Goal: Information Seeking & Learning: Compare options

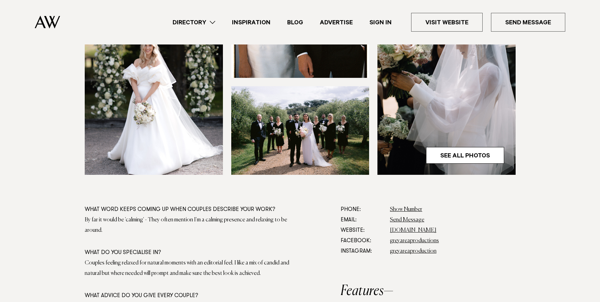
scroll to position [382, 0]
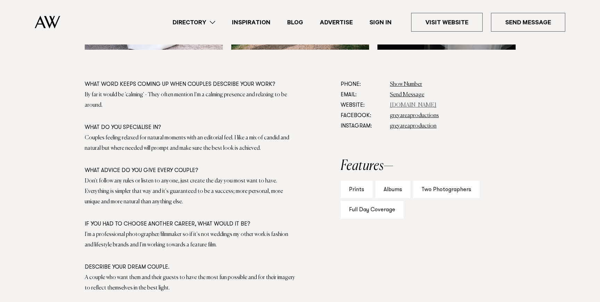
click at [423, 104] on link "www.greyareaproductions.com" at bounding box center [413, 105] width 47 height 6
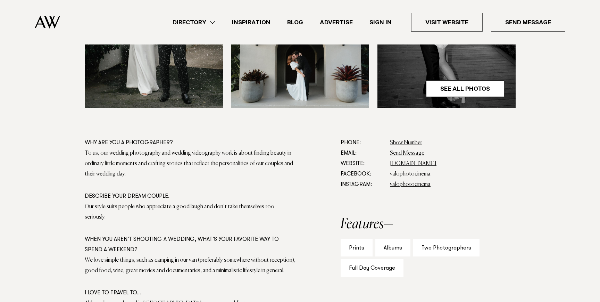
scroll to position [402, 0]
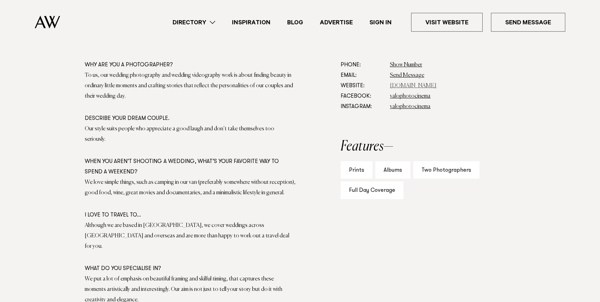
click at [411, 86] on link "www.valo.co.nz" at bounding box center [413, 86] width 47 height 6
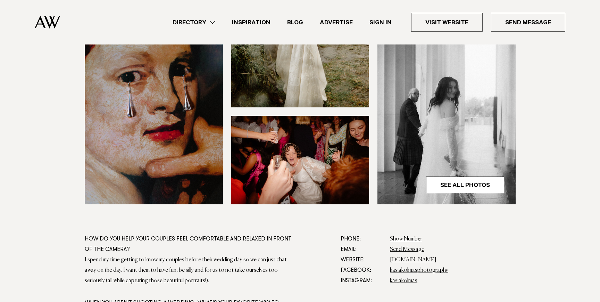
scroll to position [370, 0]
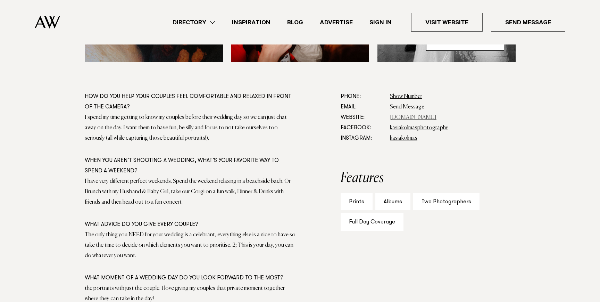
click at [418, 117] on link "www.kasiakolmas.com" at bounding box center [413, 118] width 47 height 6
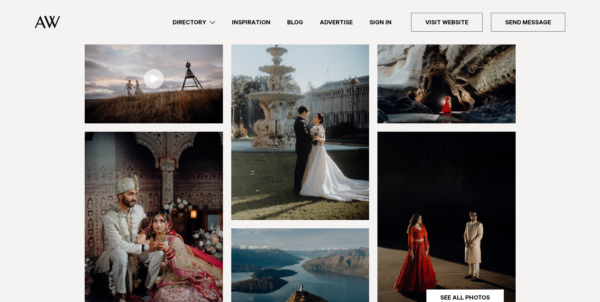
scroll to position [116, 0]
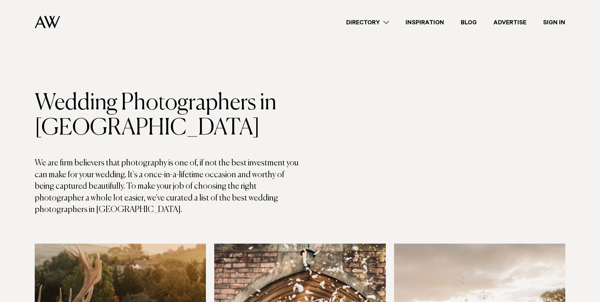
scroll to position [275, 0]
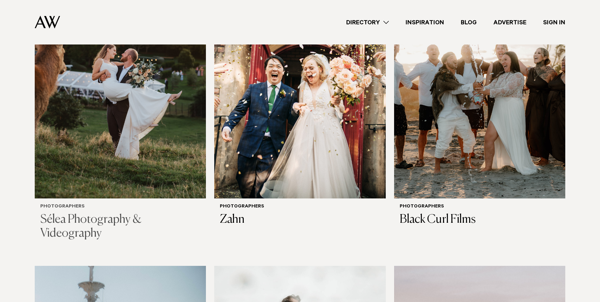
click at [146, 157] on img at bounding box center [120, 83] width 171 height 230
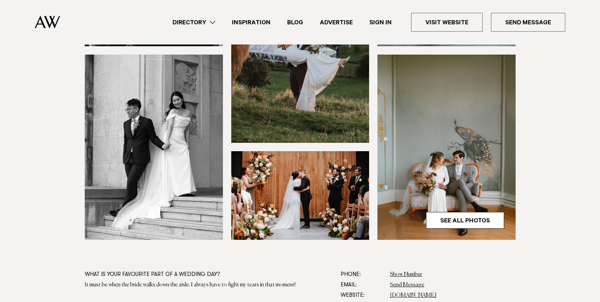
scroll to position [206, 0]
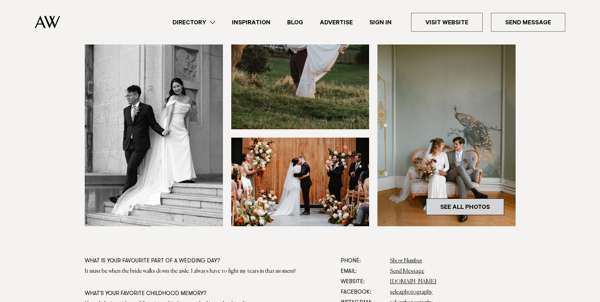
click at [478, 209] on link "See All Photos" at bounding box center [465, 206] width 78 height 17
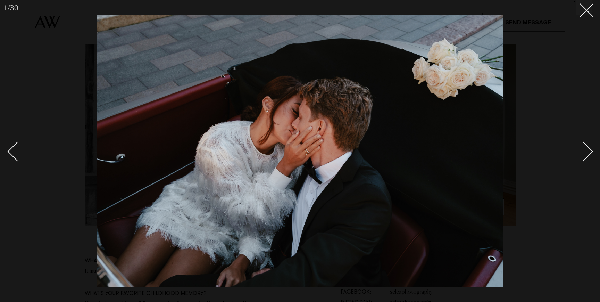
click at [589, 155] on link at bounding box center [579, 151] width 24 height 35
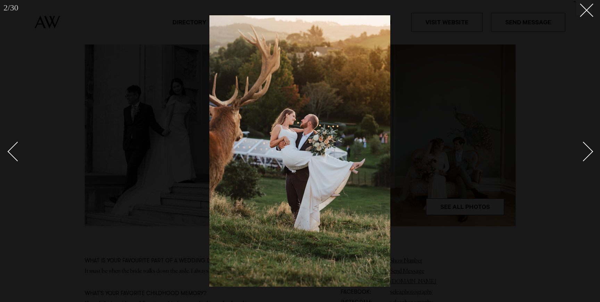
click at [589, 155] on link at bounding box center [579, 151] width 24 height 35
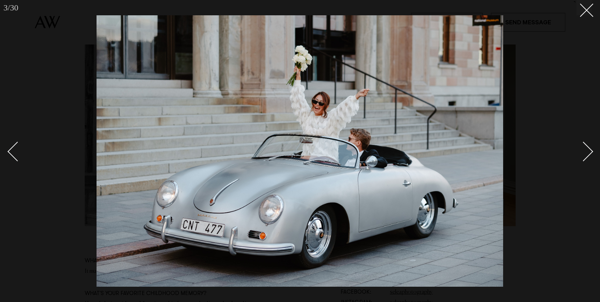
click at [589, 155] on link at bounding box center [579, 151] width 24 height 35
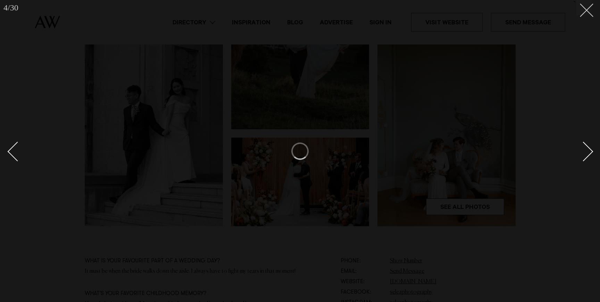
click at [583, 11] on icon at bounding box center [584, 7] width 8 height 8
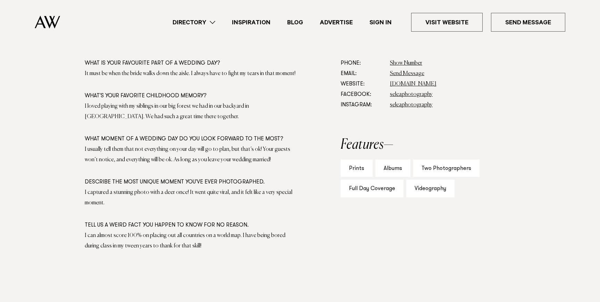
scroll to position [402, 0]
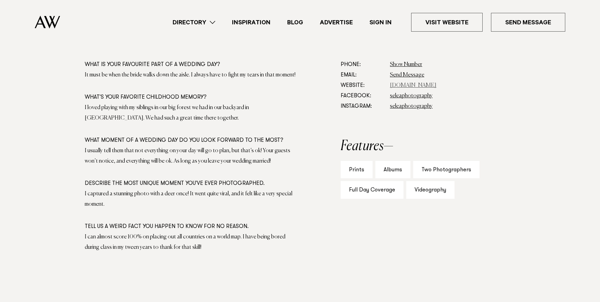
click at [428, 86] on link "www.seleaphotography.com" at bounding box center [413, 86] width 47 height 6
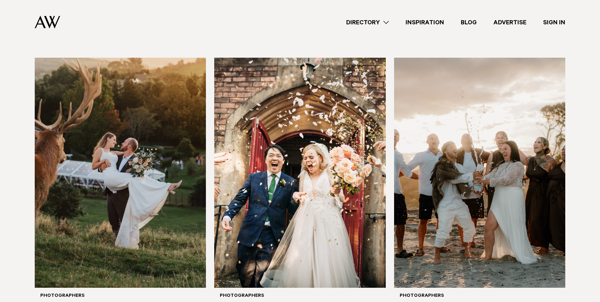
scroll to position [179, 0]
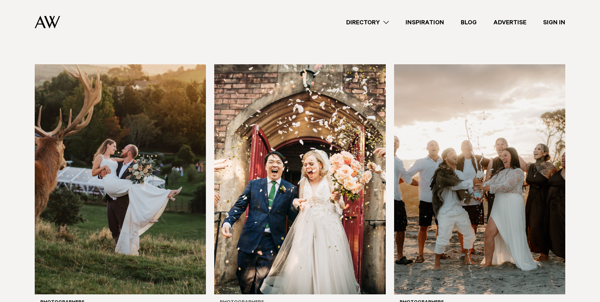
click at [355, 201] on img at bounding box center [299, 179] width 171 height 230
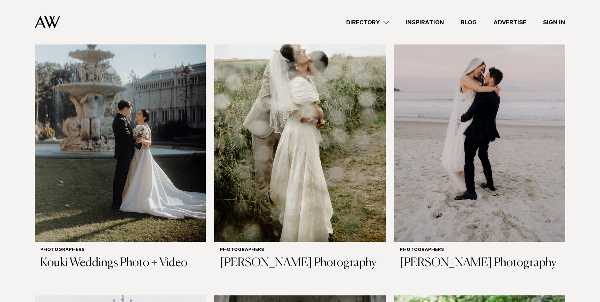
scroll to position [526, 0]
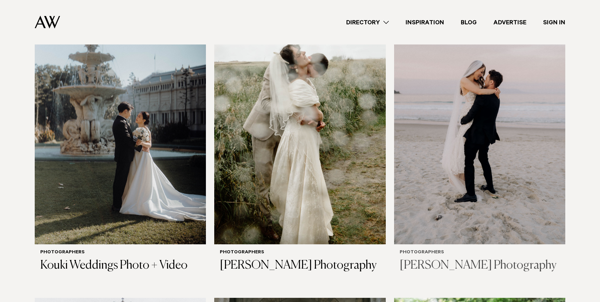
click at [548, 112] on img at bounding box center [479, 129] width 171 height 230
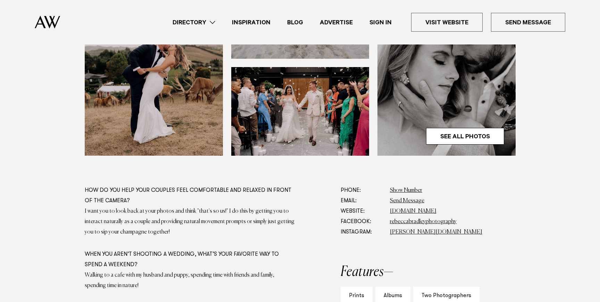
scroll to position [315, 0]
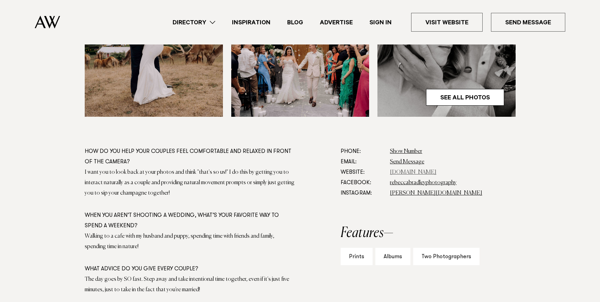
click at [436, 172] on link "[DOMAIN_NAME]" at bounding box center [413, 172] width 47 height 6
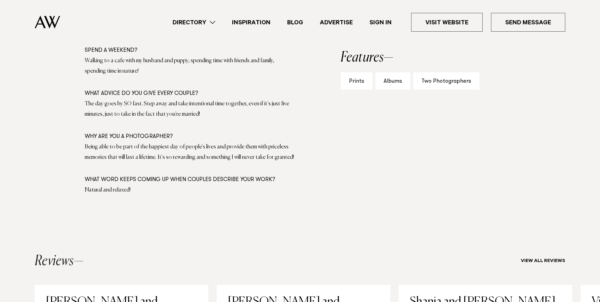
scroll to position [604, 0]
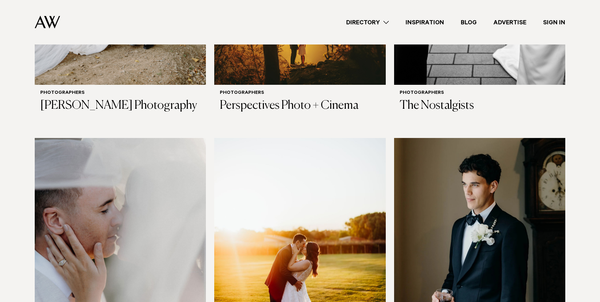
scroll to position [1423, 0]
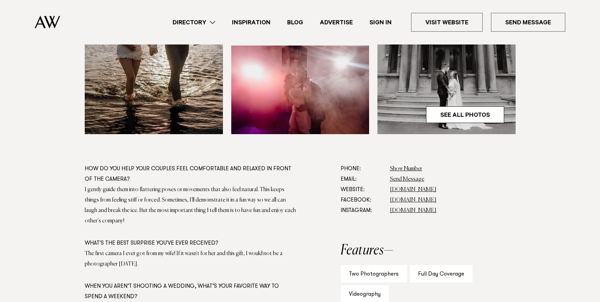
scroll to position [303, 0]
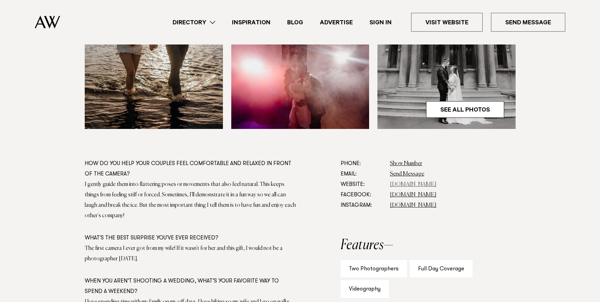
click at [430, 185] on link "www.aperturedmedia.co.nz" at bounding box center [413, 185] width 47 height 6
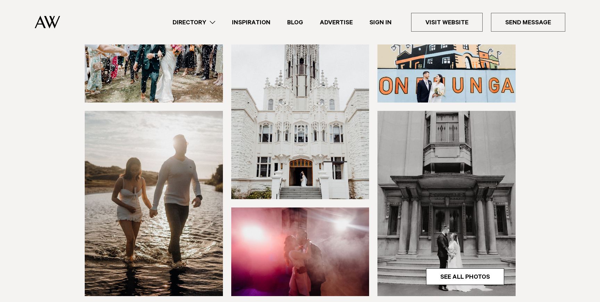
scroll to position [295, 0]
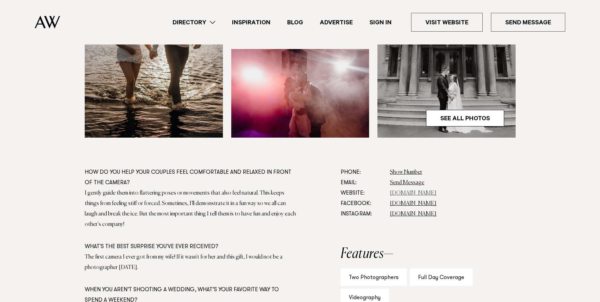
click at [428, 193] on link "www.aperturedmedia.co.nz" at bounding box center [413, 193] width 47 height 6
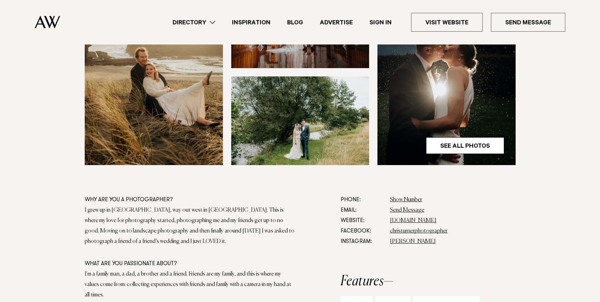
scroll to position [376, 0]
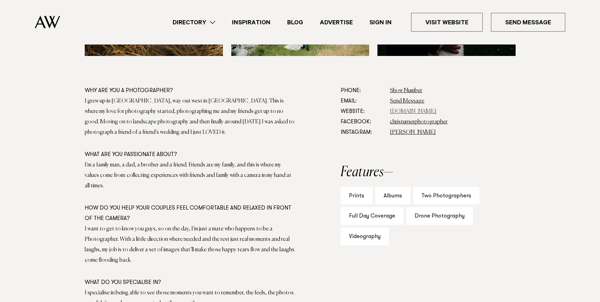
click at [436, 112] on link "[DOMAIN_NAME]" at bounding box center [413, 112] width 47 height 6
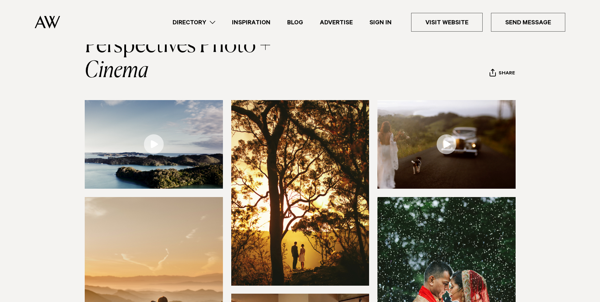
scroll to position [31, 0]
